Goal: Task Accomplishment & Management: Manage account settings

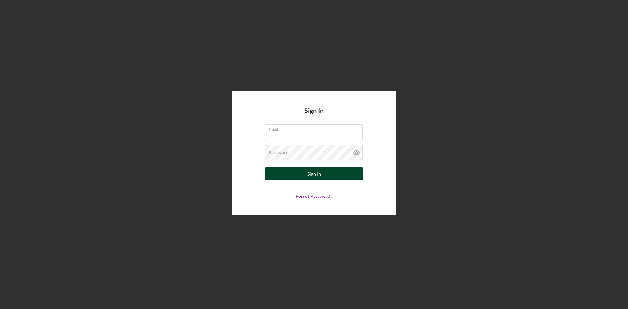
type input "[EMAIL_ADDRESS][DOMAIN_NAME]"
click at [327, 175] on button "Sign In" at bounding box center [314, 174] width 98 height 13
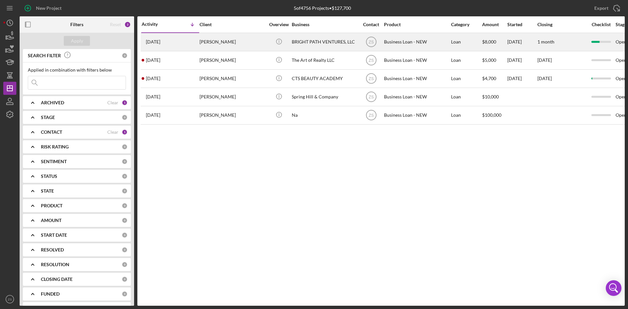
click at [213, 42] on div "[PERSON_NAME]" at bounding box center [232, 41] width 65 height 17
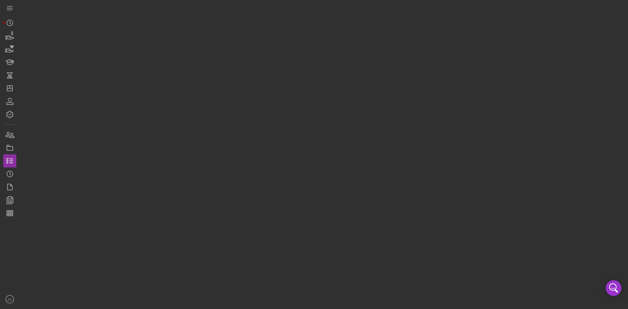
click at [213, 42] on div at bounding box center [322, 153] width 605 height 306
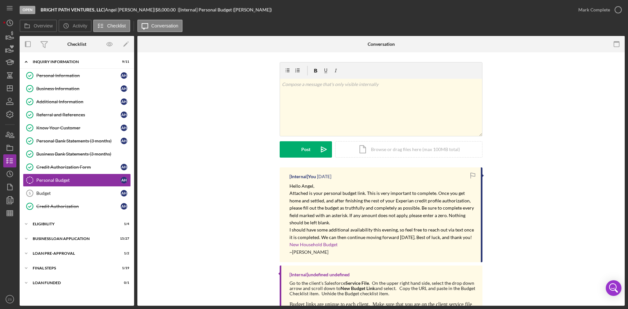
click at [208, 165] on div "v Color teal Color pink Remove color Add row above Add row below Add column bef…" at bounding box center [381, 114] width 468 height 105
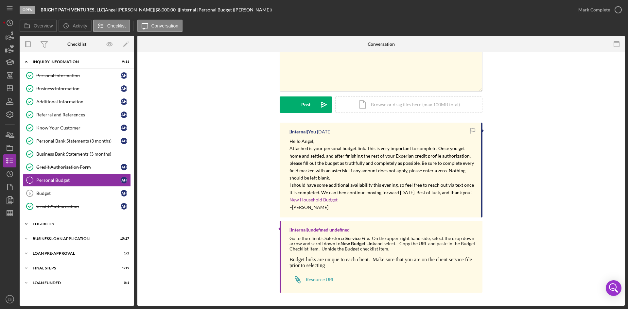
click at [27, 63] on polyline at bounding box center [26, 61] width 2 height 1
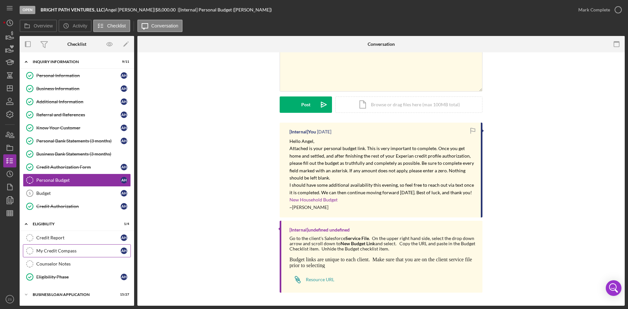
scroll to position [43, 0]
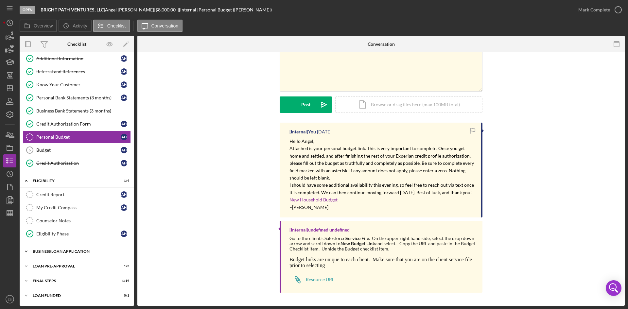
click at [30, 251] on icon "Icon/Expander" at bounding box center [26, 251] width 13 height 13
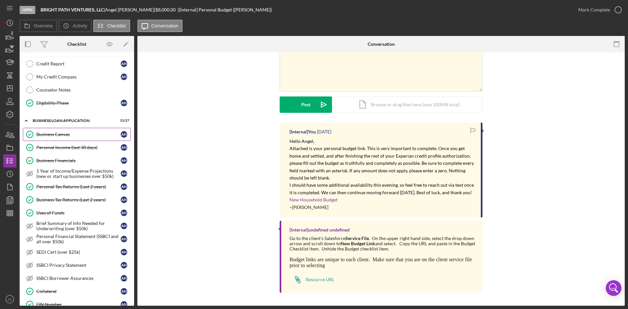
scroll to position [207, 0]
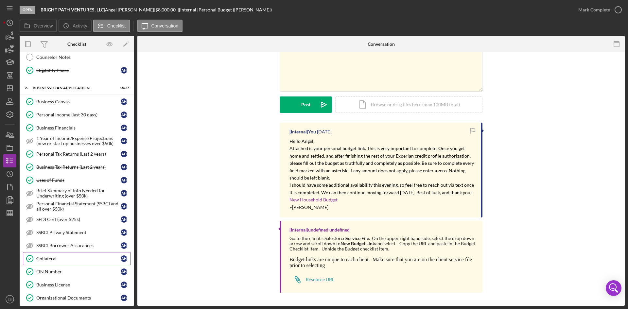
click at [50, 258] on div "Collateral" at bounding box center [78, 258] width 84 height 5
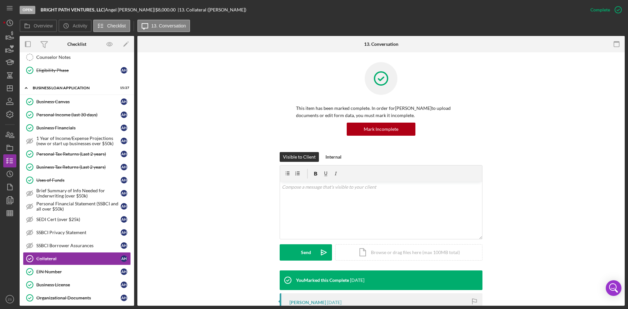
scroll to position [164, 0]
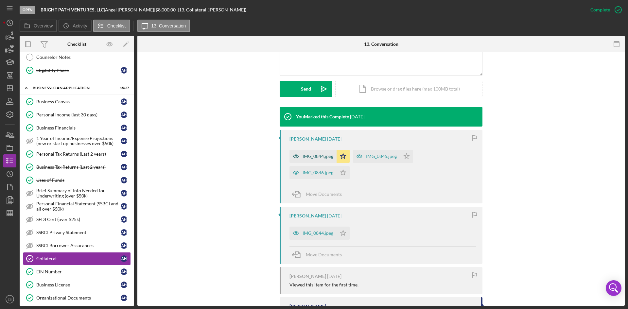
click at [316, 158] on div "IMG_0844.jpeg" at bounding box center [318, 156] width 31 height 5
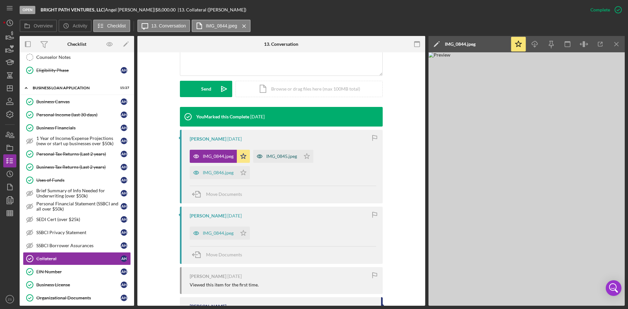
click at [280, 157] on div "IMG_0845.jpeg" at bounding box center [281, 156] width 31 height 5
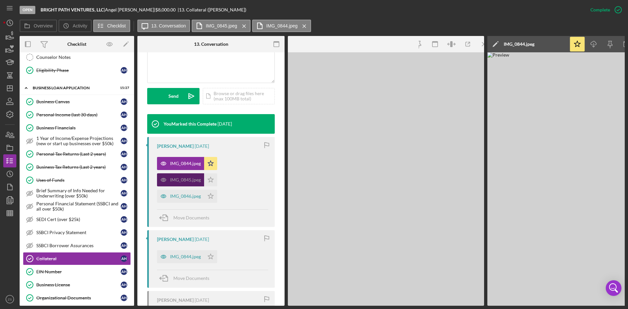
scroll to position [171, 0]
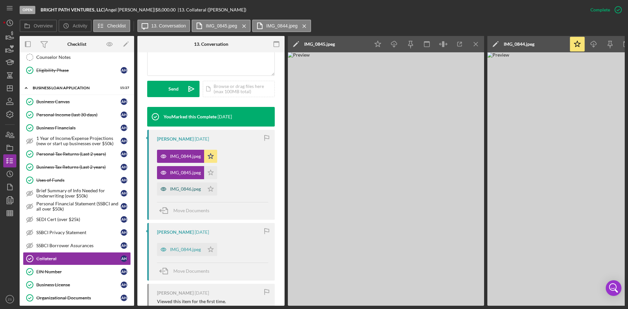
click at [189, 192] on div "IMG_0846.jpeg" at bounding box center [180, 189] width 47 height 13
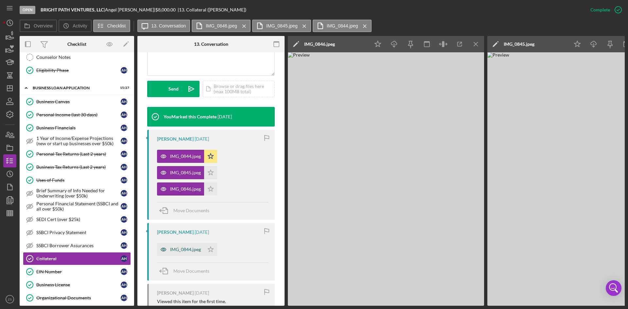
click at [189, 252] on div "IMG_0844.jpeg" at bounding box center [185, 249] width 31 height 5
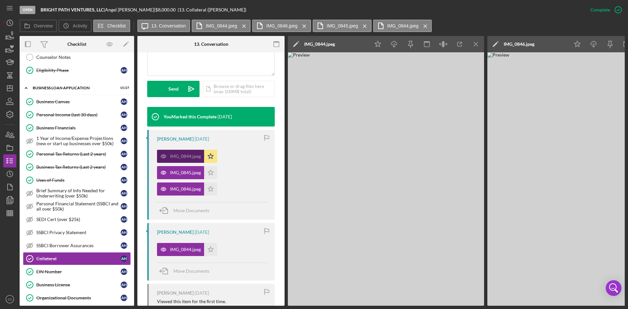
click at [177, 152] on div "IMG_0844.jpeg" at bounding box center [180, 156] width 47 height 13
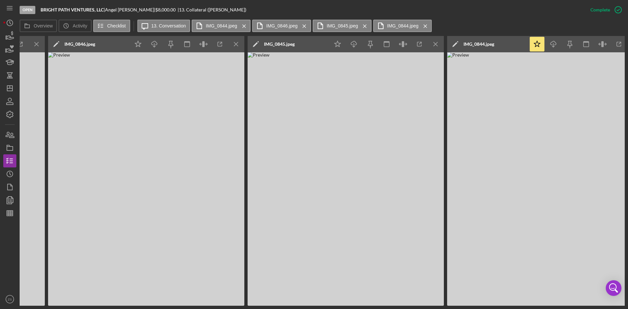
scroll to position [0, 458]
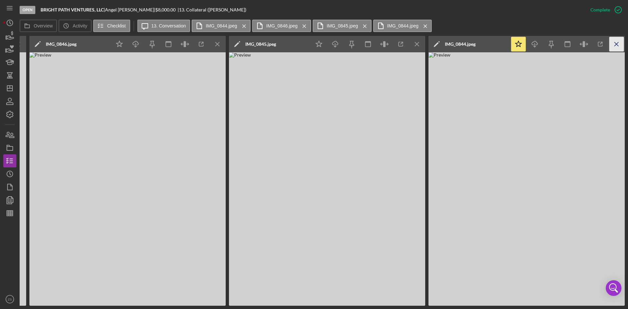
click at [618, 44] on icon "Icon/Menu Close" at bounding box center [617, 44] width 15 height 15
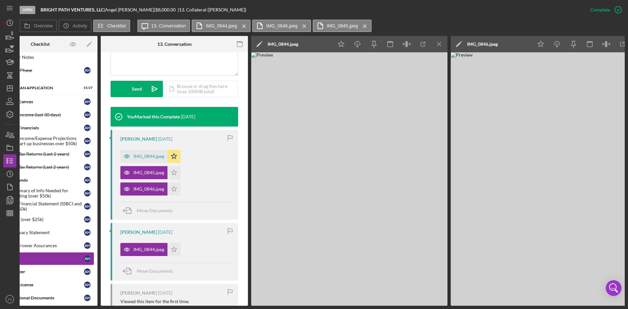
scroll to position [0, 0]
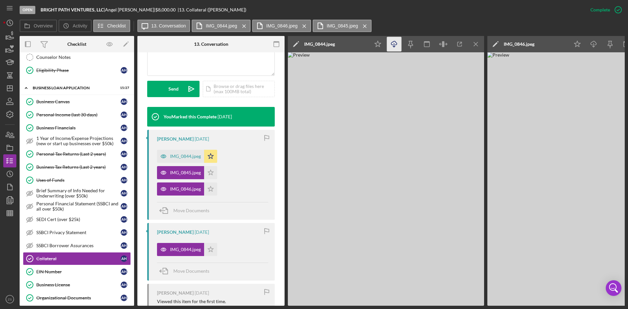
click at [392, 47] on icon "Icon/Download" at bounding box center [394, 44] width 15 height 15
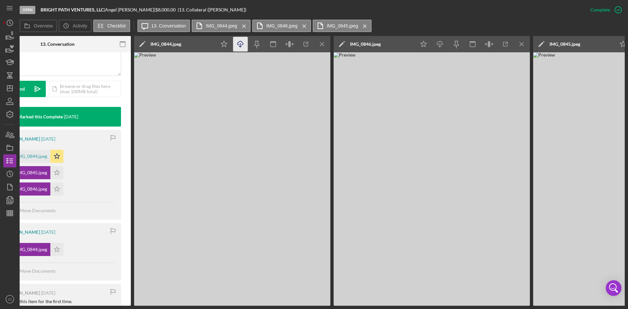
scroll to position [0, 160]
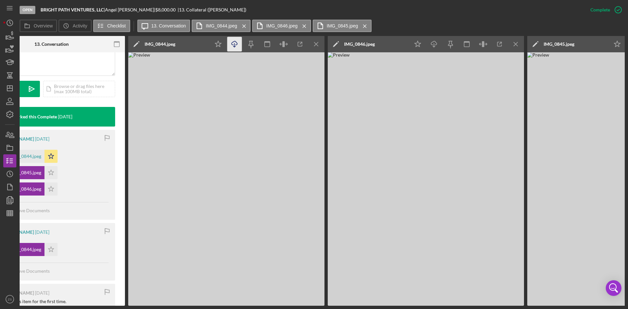
click at [473, 257] on img at bounding box center [426, 179] width 196 height 254
click at [235, 47] on line "button" at bounding box center [235, 45] width 0 height 4
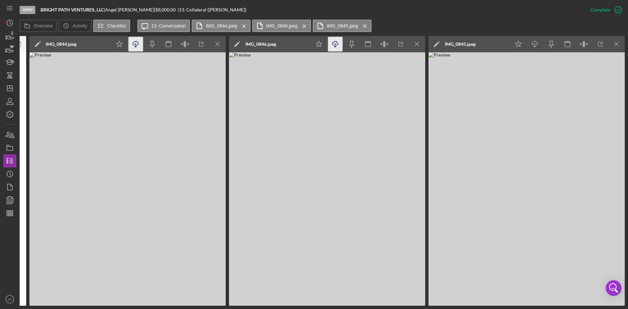
click at [491, 248] on img at bounding box center [527, 179] width 196 height 254
click at [567, 230] on img at bounding box center [527, 179] width 196 height 254
click at [509, 247] on img at bounding box center [527, 179] width 196 height 254
drag, startPoint x: 417, startPoint y: 306, endPoint x: 369, endPoint y: 305, distance: 48.4
click at [369, 305] on div "Open BRIGHT PATH VENTURES, LLC | [PERSON_NAME] | $8,000.00 | 13. Collateral ([P…" at bounding box center [314, 154] width 628 height 309
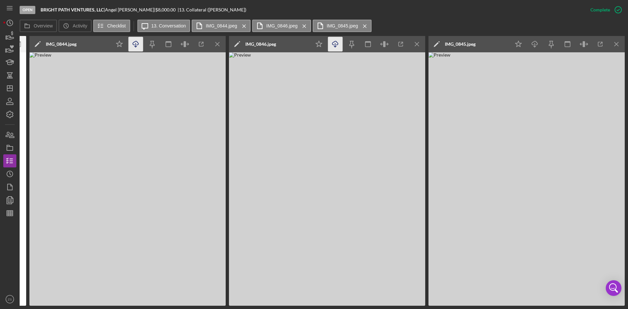
click at [507, 232] on img at bounding box center [527, 179] width 196 height 254
click at [511, 233] on img at bounding box center [527, 179] width 196 height 254
click at [534, 43] on icon "Icon/Download" at bounding box center [535, 44] width 15 height 15
click at [217, 45] on line "button" at bounding box center [218, 44] width 4 height 4
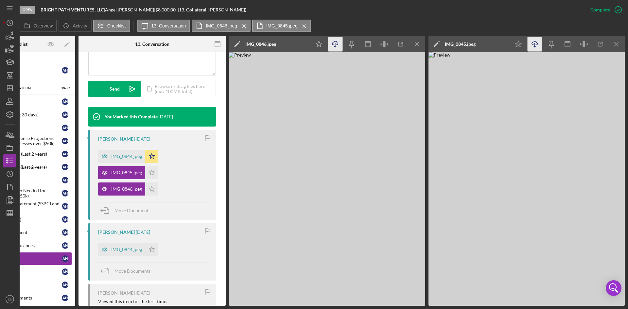
scroll to position [0, 59]
click at [417, 44] on line "button" at bounding box center [417, 44] width 4 height 4
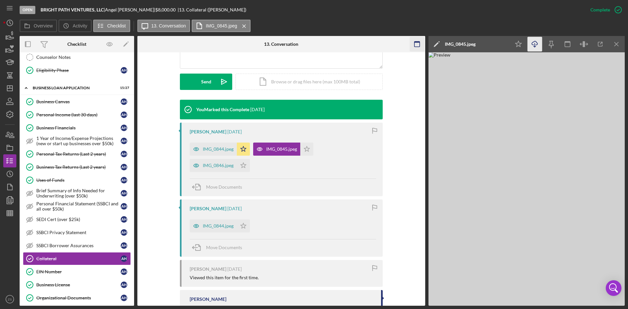
scroll to position [164, 0]
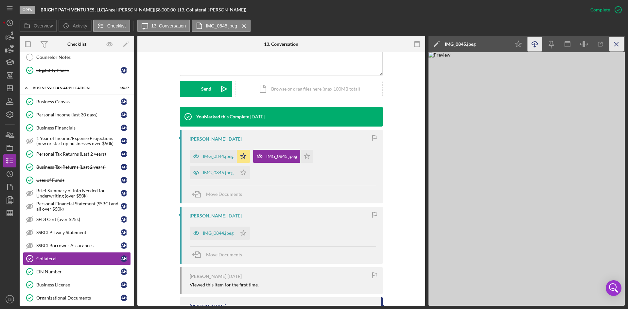
click at [619, 45] on icon "Icon/Menu Close" at bounding box center [617, 44] width 15 height 15
